Goal: Find specific page/section: Find specific page/section

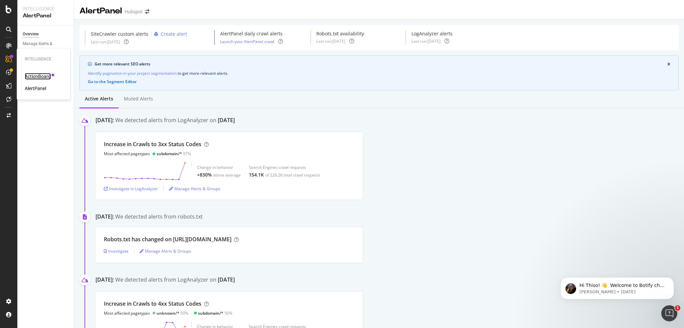
click at [34, 77] on div "ActionBoard" at bounding box center [38, 76] width 26 height 7
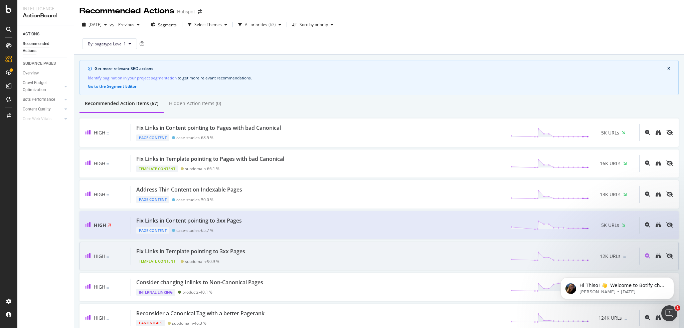
click at [164, 259] on div "Template Content" at bounding box center [157, 261] width 42 height 7
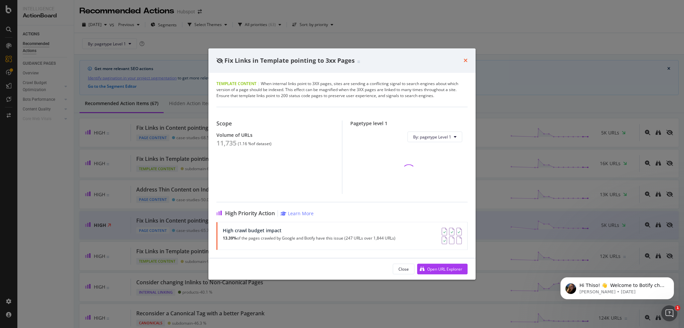
click at [465, 62] on icon "times" at bounding box center [466, 60] width 4 height 5
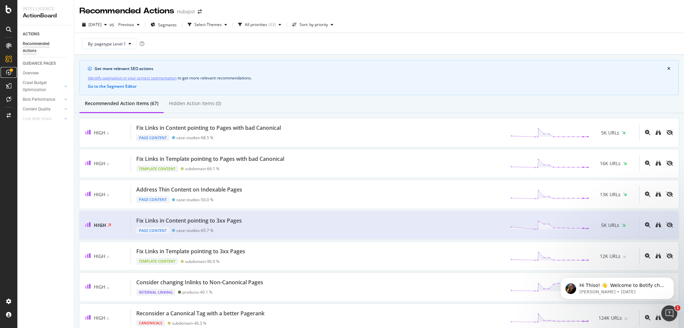
click at [13, 72] on div at bounding box center [8, 72] width 11 height 11
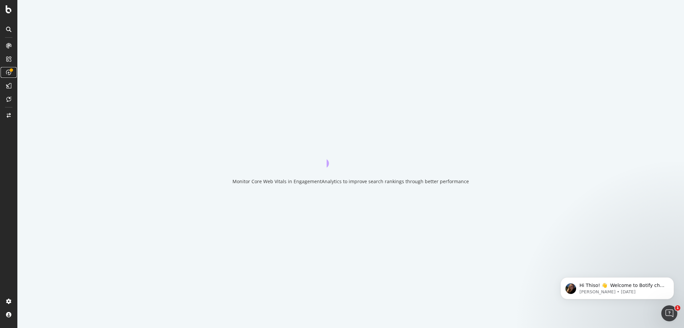
click at [13, 72] on div at bounding box center [8, 72] width 11 height 11
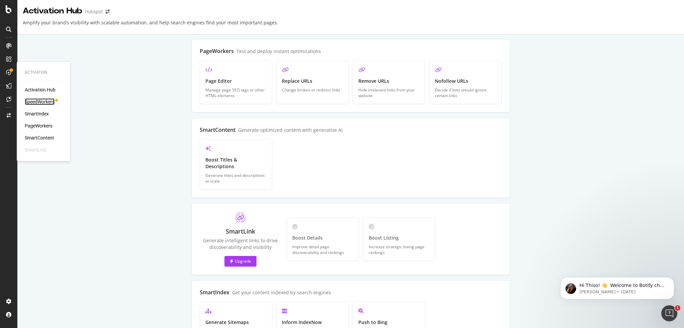
click at [50, 100] on div "SpeedWorkers" at bounding box center [40, 102] width 30 height 7
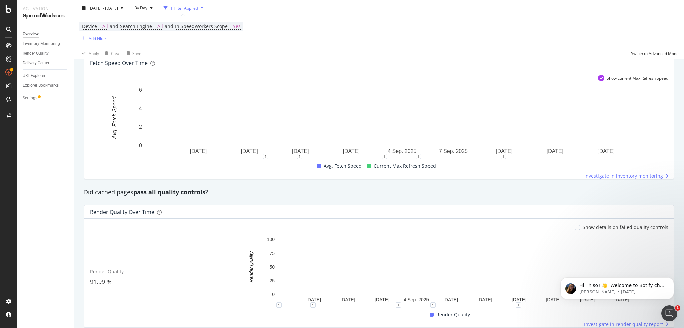
scroll to position [475, 0]
